Goal: Check status

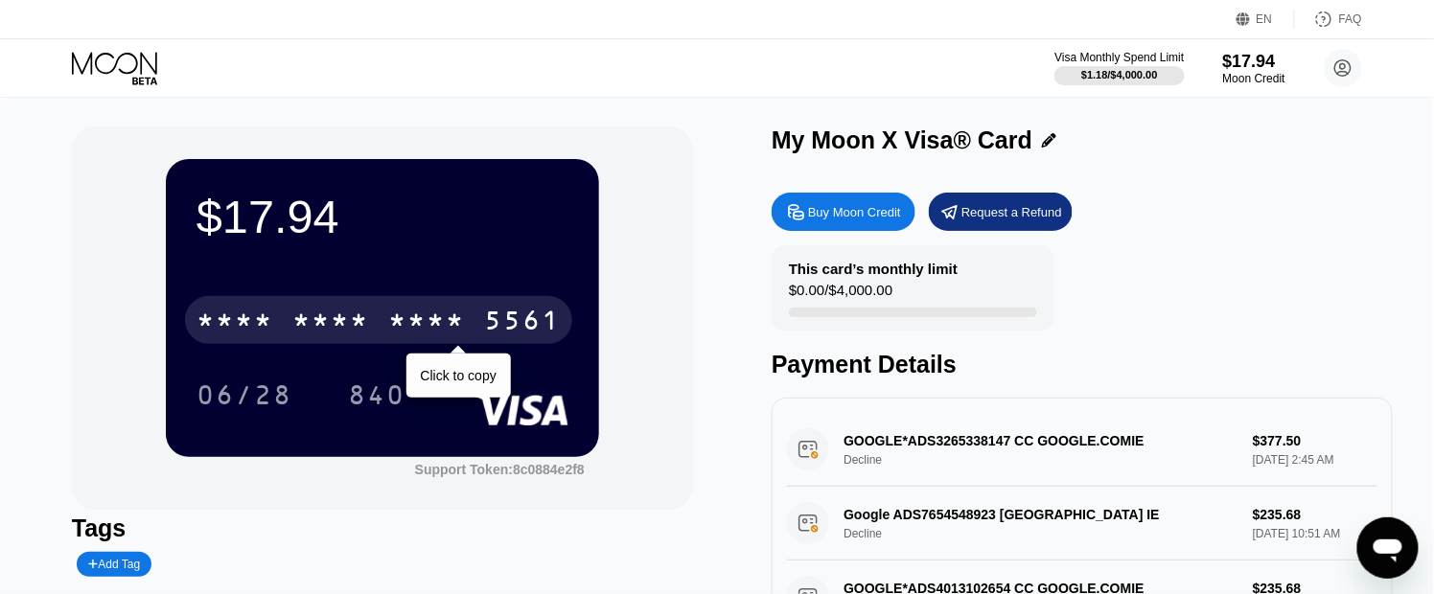
drag, startPoint x: 492, startPoint y: 328, endPoint x: 458, endPoint y: 343, distance: 36.9
click at [492, 327] on div "5561" at bounding box center [522, 323] width 77 height 31
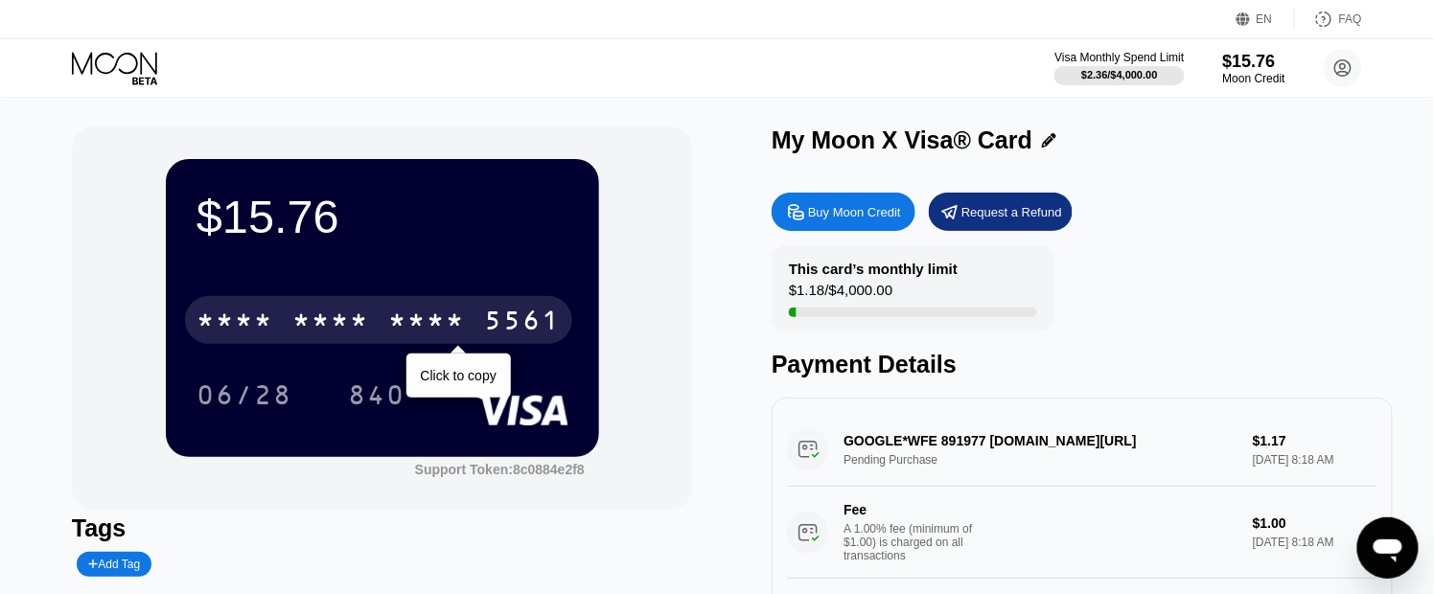
click at [450, 328] on div "* * * *" at bounding box center [426, 323] width 77 height 31
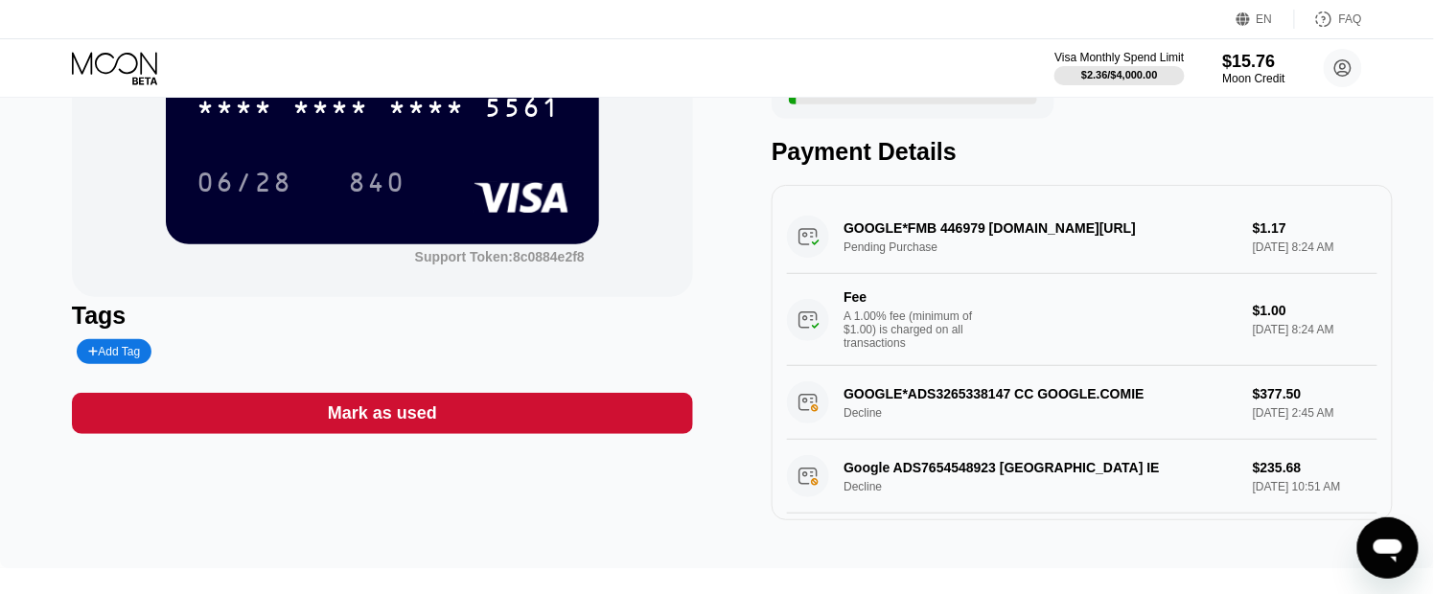
scroll to position [106, 0]
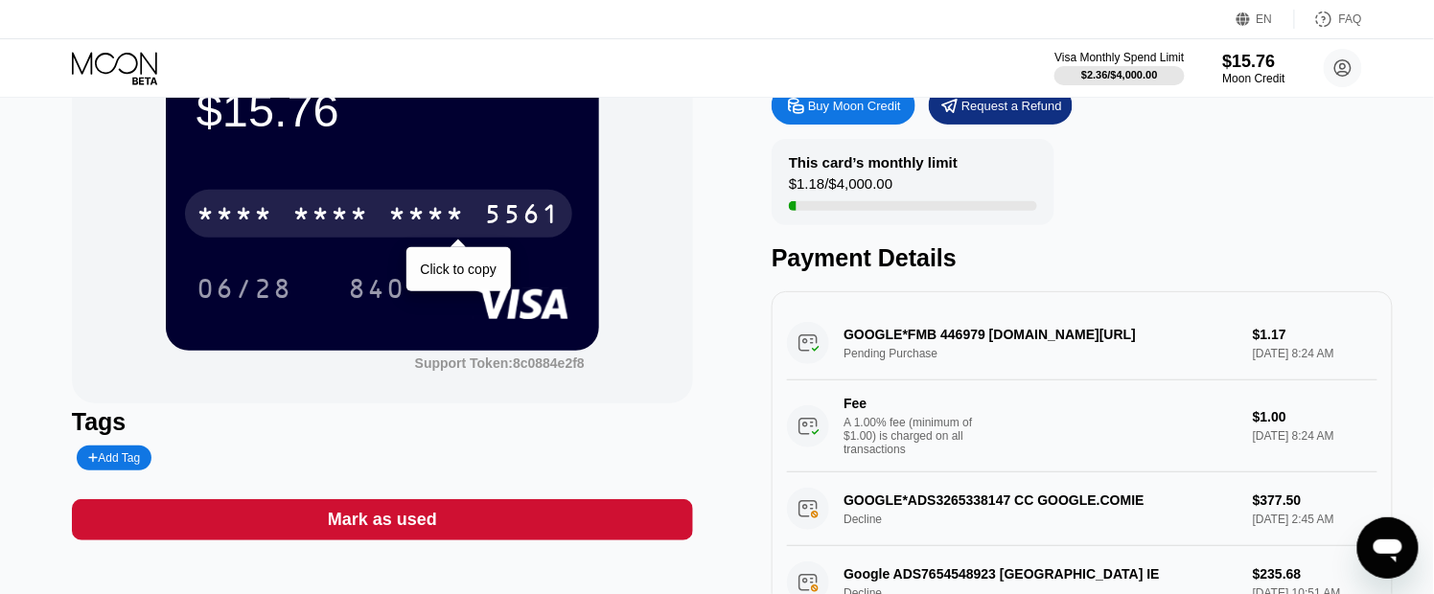
click at [414, 213] on div "* * * *" at bounding box center [426, 216] width 77 height 31
click at [533, 209] on div "5561" at bounding box center [522, 216] width 77 height 31
